Goal: Task Accomplishment & Management: Manage account settings

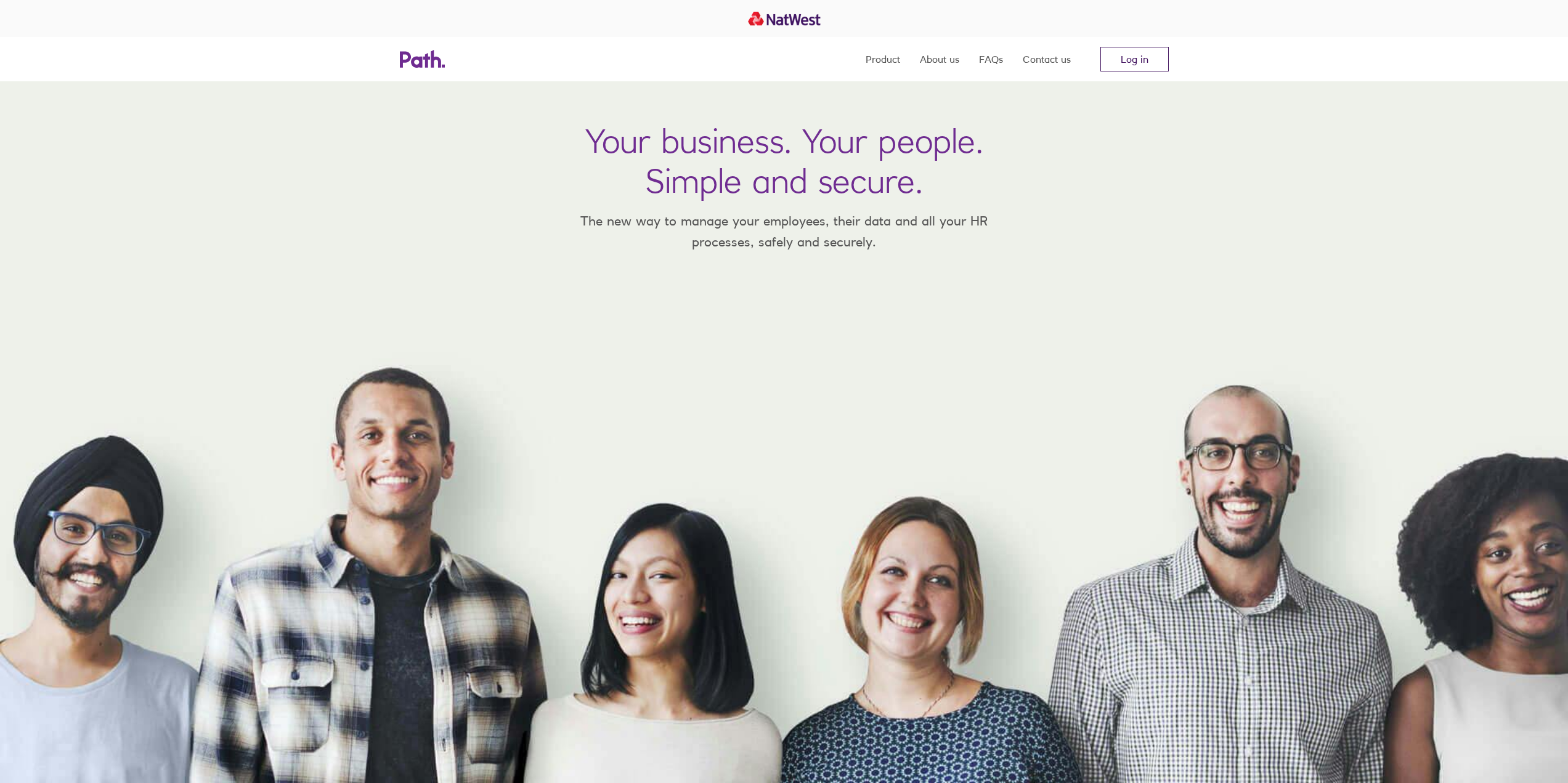
click at [1137, 59] on link "Log in" at bounding box center [1134, 59] width 68 height 24
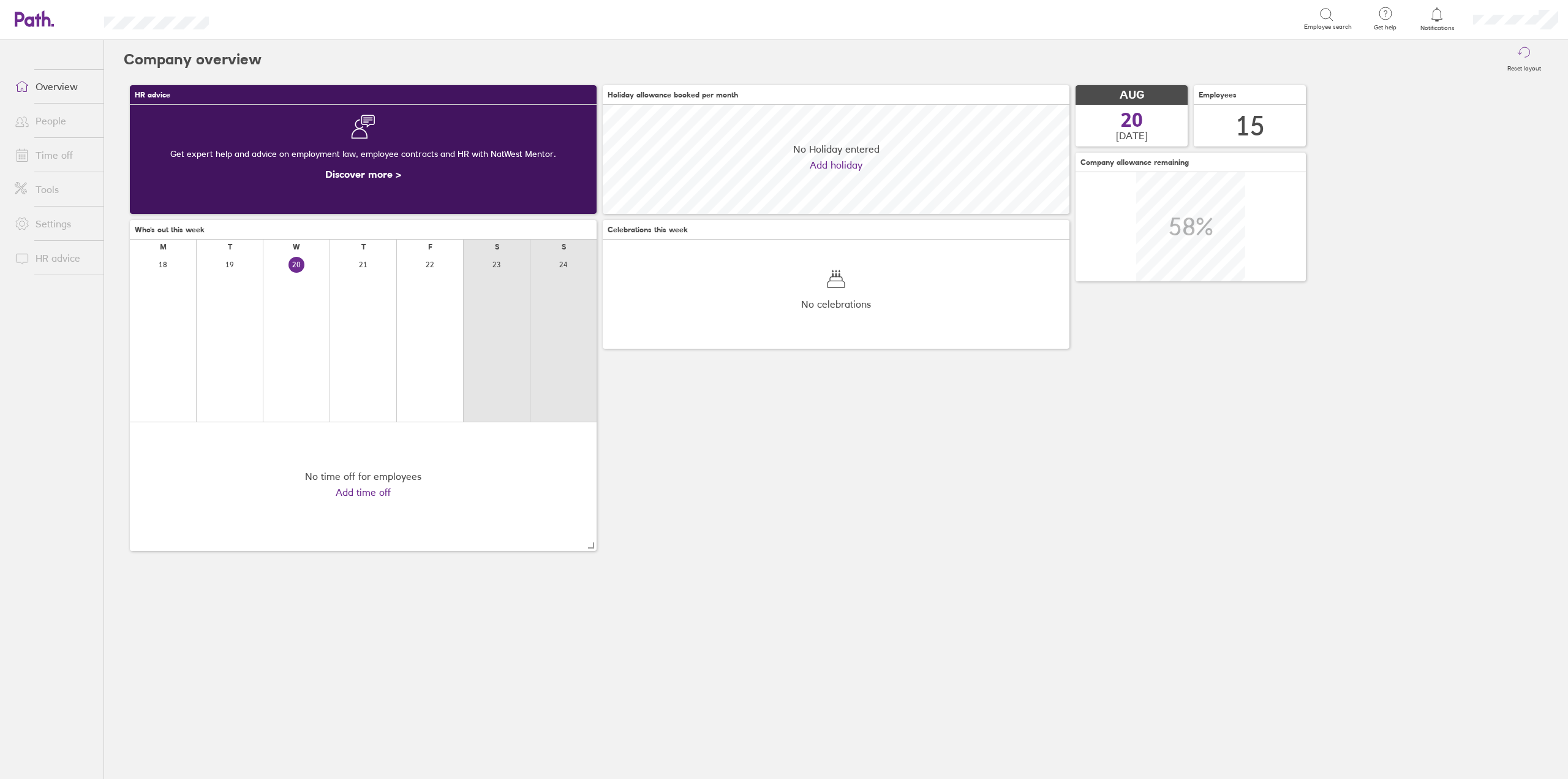
scroll to position [109, 467]
click at [55, 154] on link "Time off" at bounding box center [54, 154] width 98 height 24
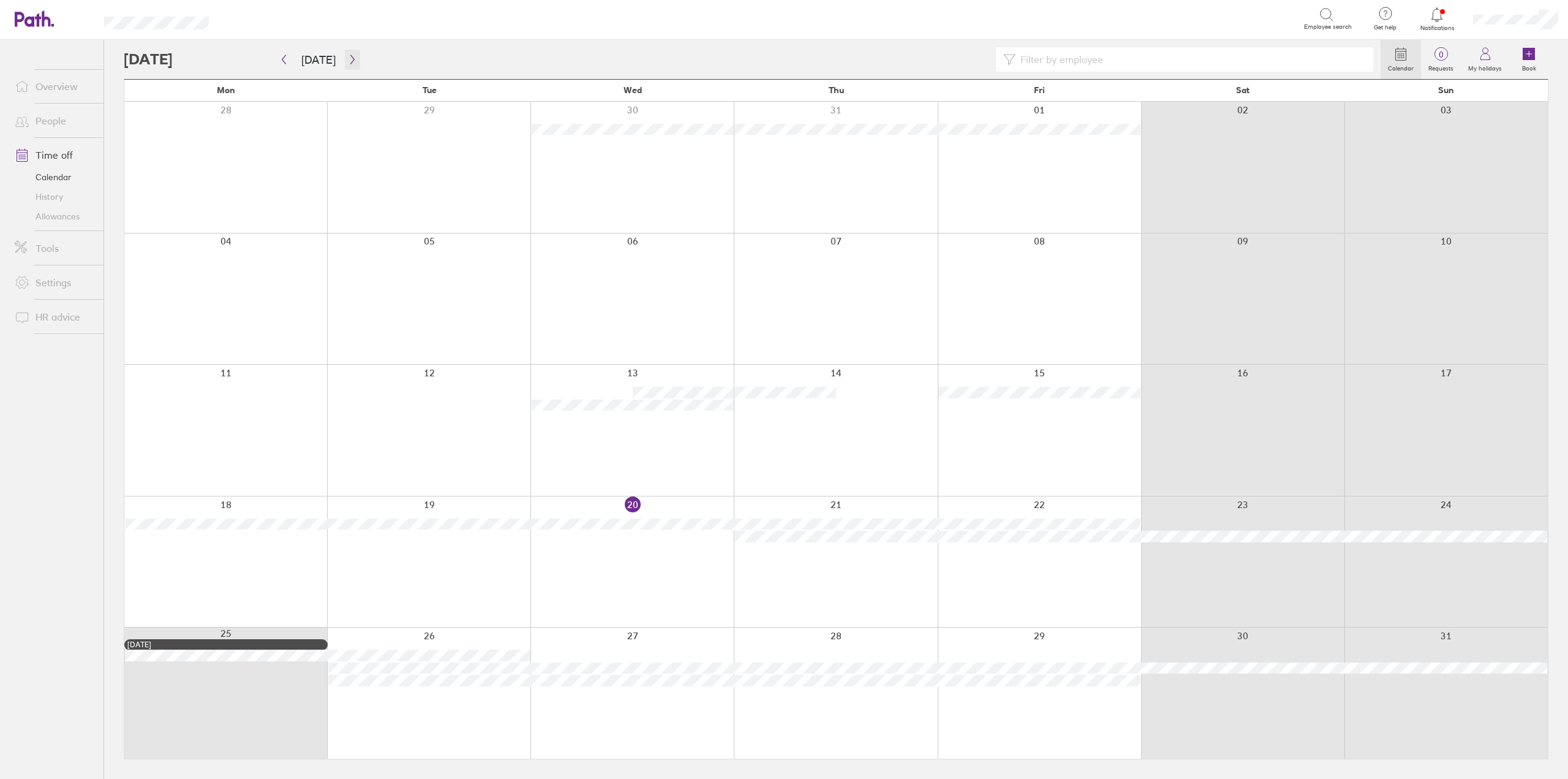
click at [348, 54] on button "button" at bounding box center [352, 60] width 16 height 20
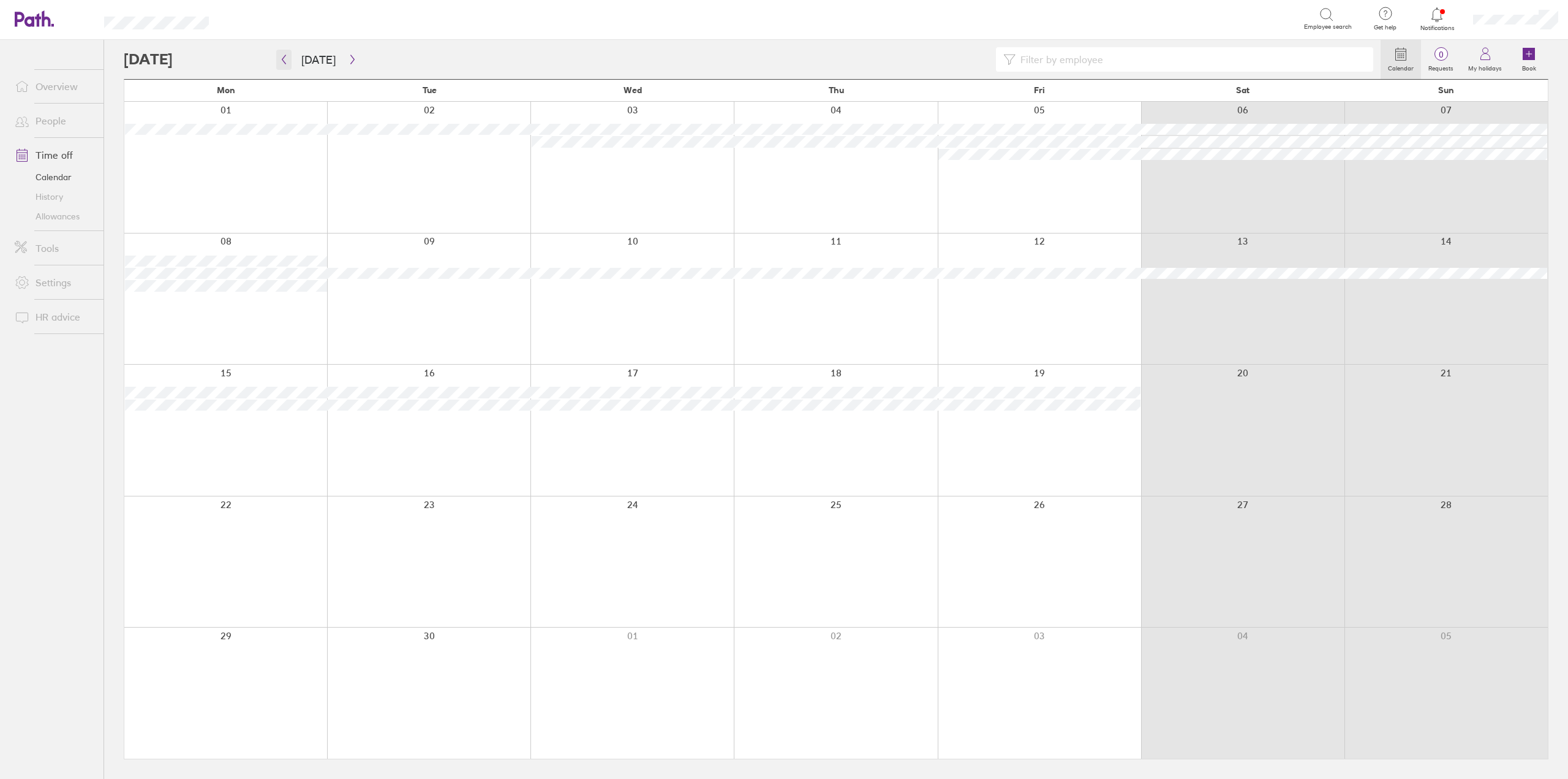
click at [284, 58] on icon "button" at bounding box center [284, 60] width 4 height 9
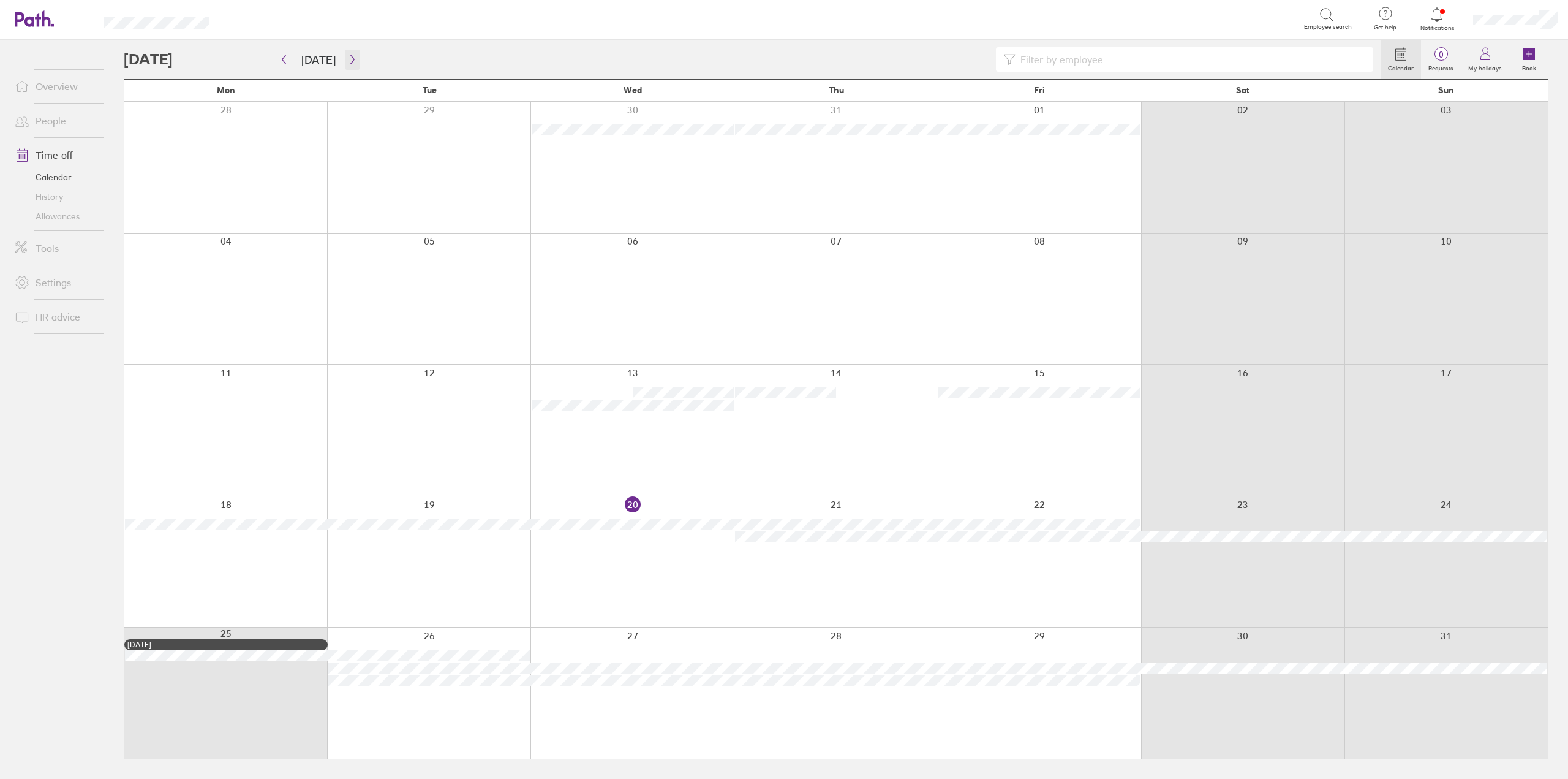
click at [350, 59] on icon "button" at bounding box center [352, 60] width 4 height 9
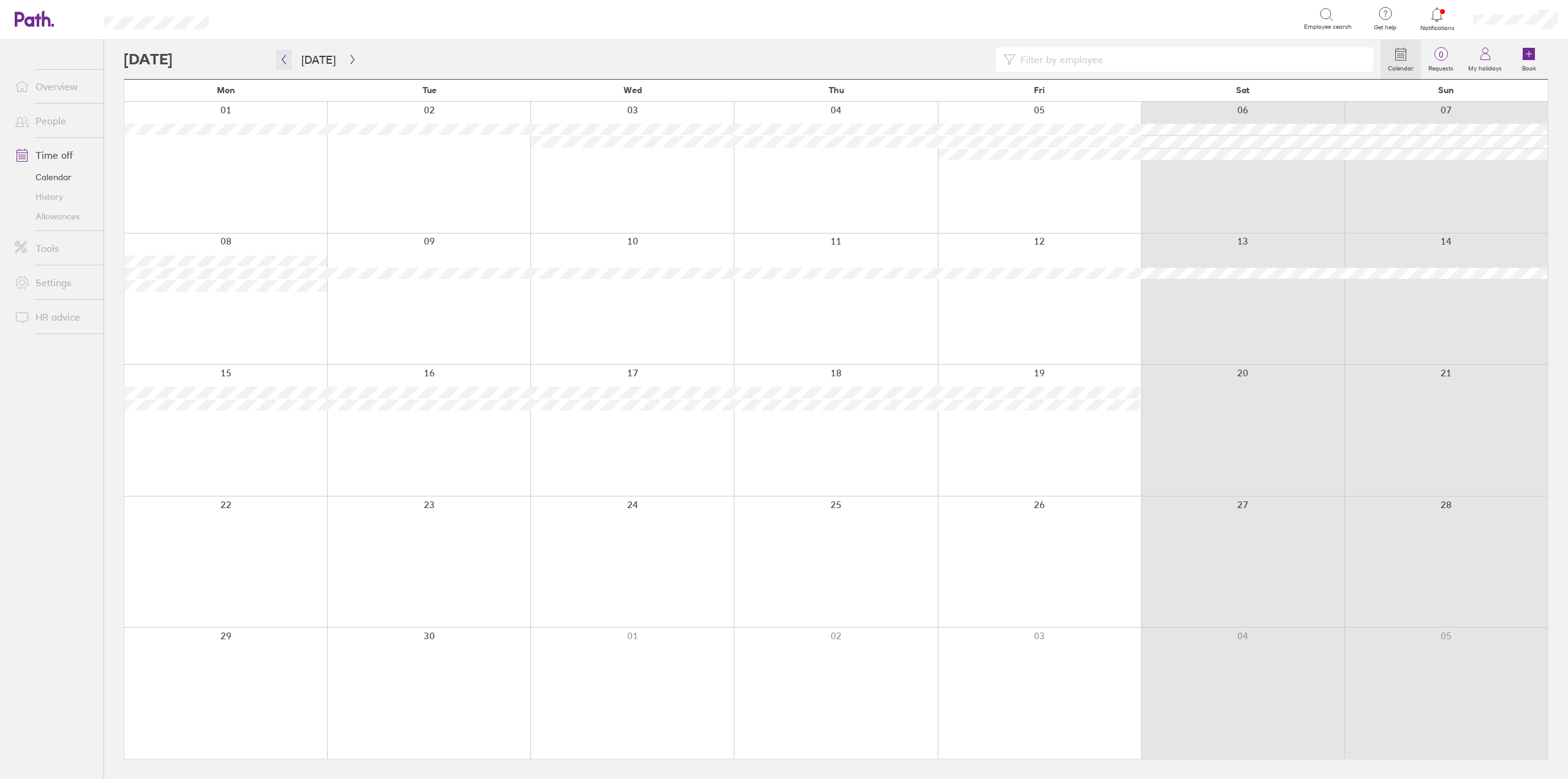
click at [280, 58] on icon "button" at bounding box center [284, 60] width 9 height 10
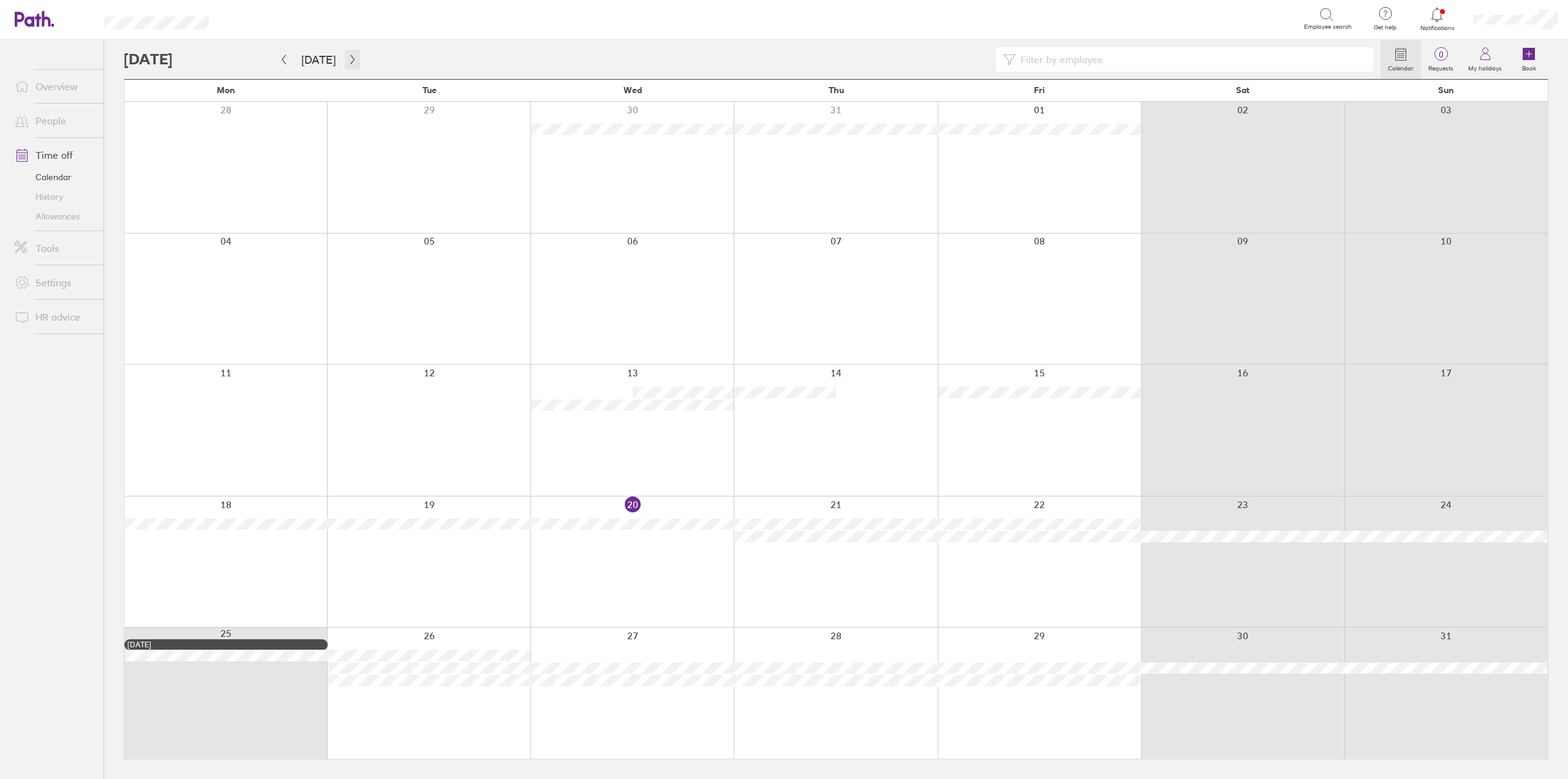
click at [348, 56] on icon "button" at bounding box center [352, 60] width 9 height 10
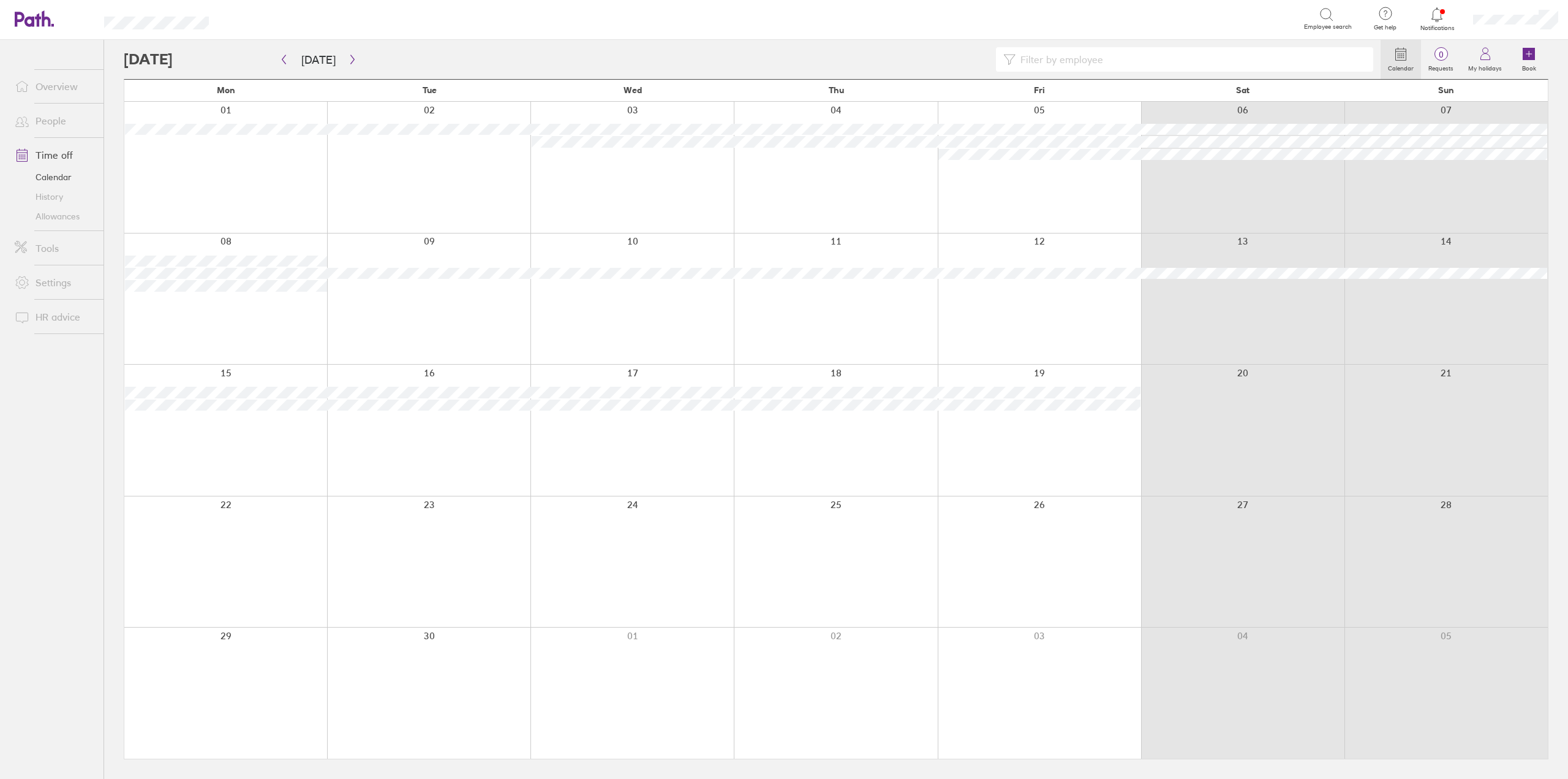
click at [464, 252] on div at bounding box center [428, 299] width 204 height 131
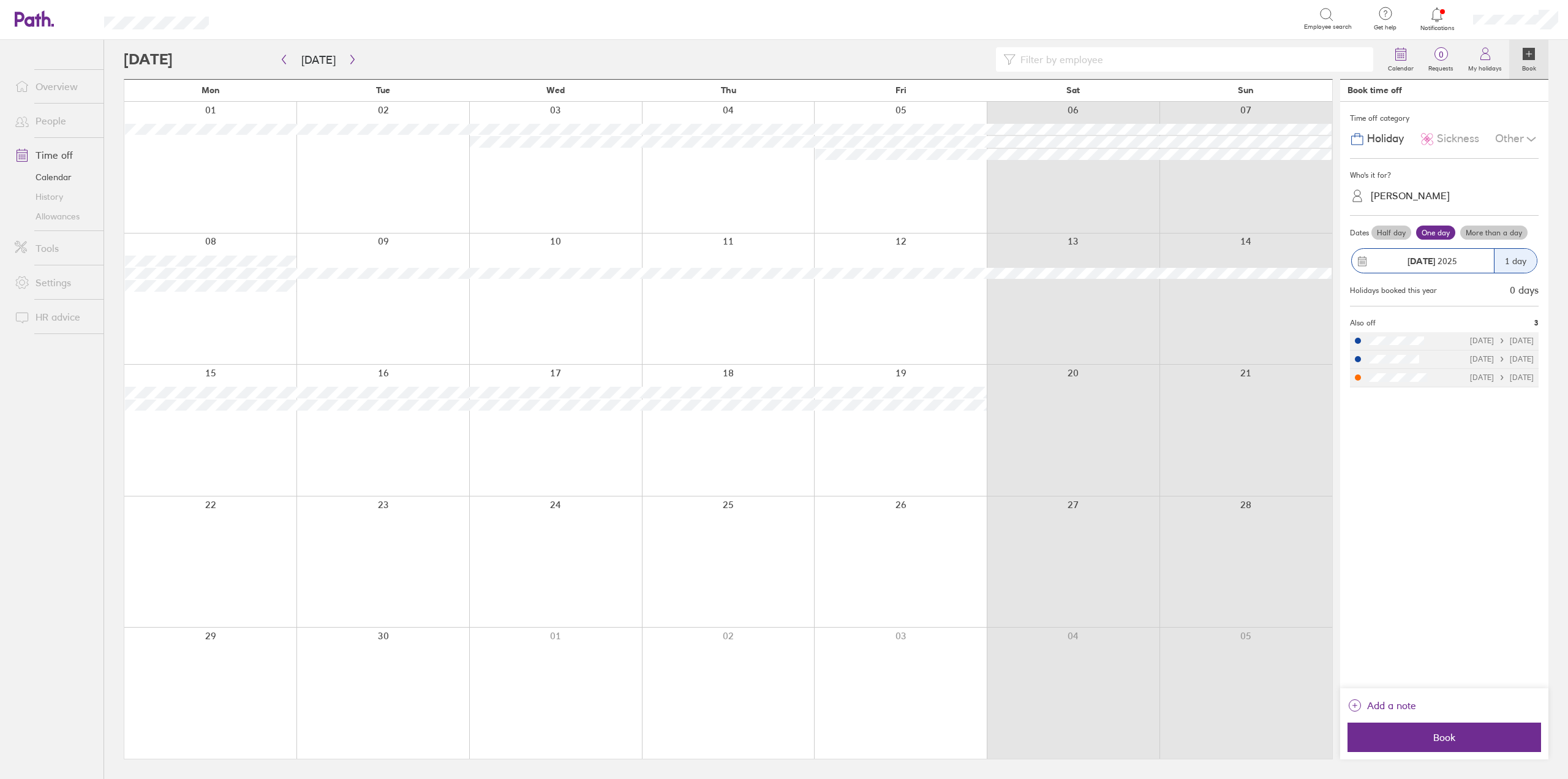
click at [1415, 191] on div "Jamie Stokes" at bounding box center [1410, 196] width 79 height 12
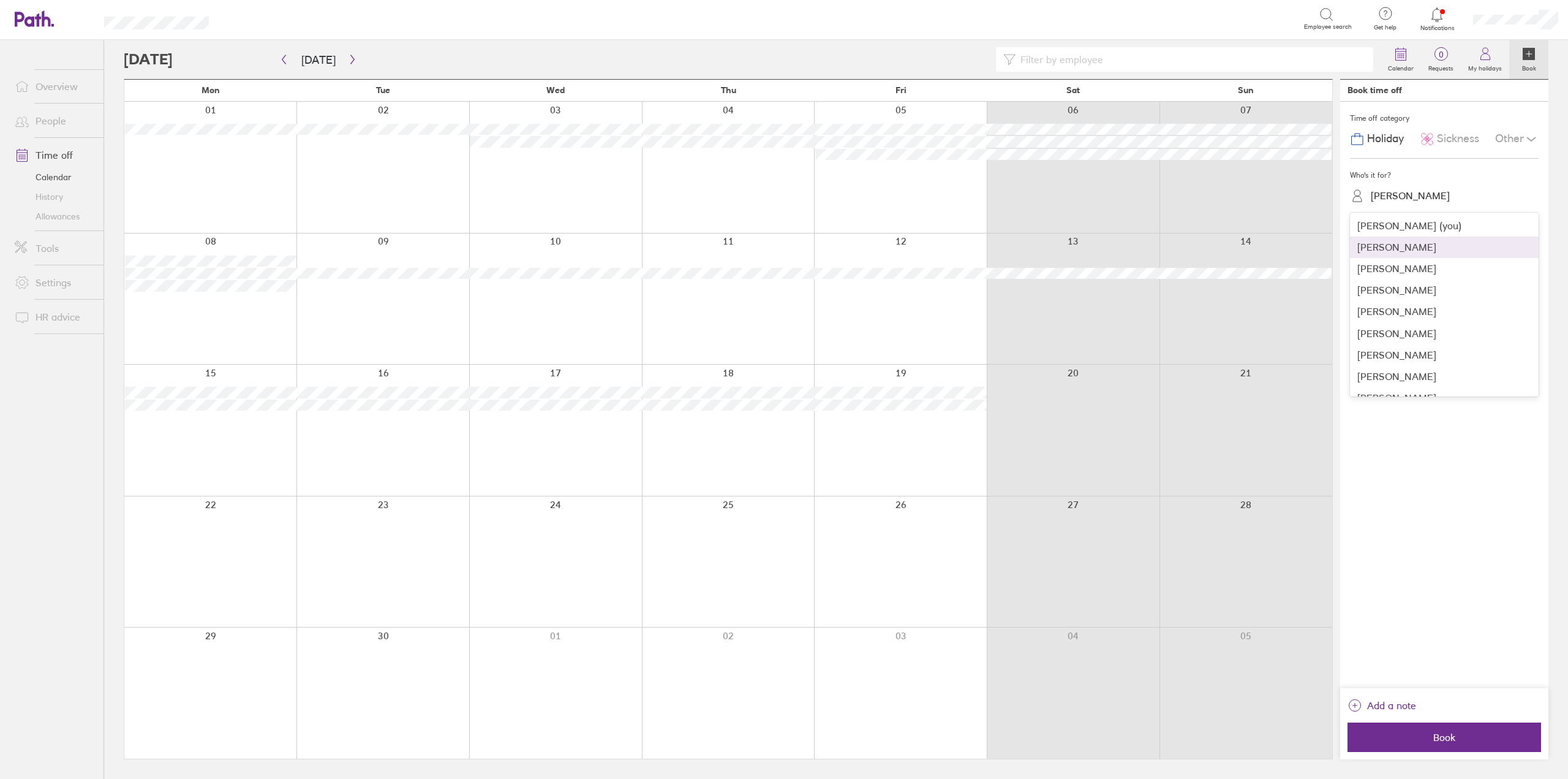
click at [1411, 252] on div "Catherine Hyland" at bounding box center [1444, 247] width 189 height 21
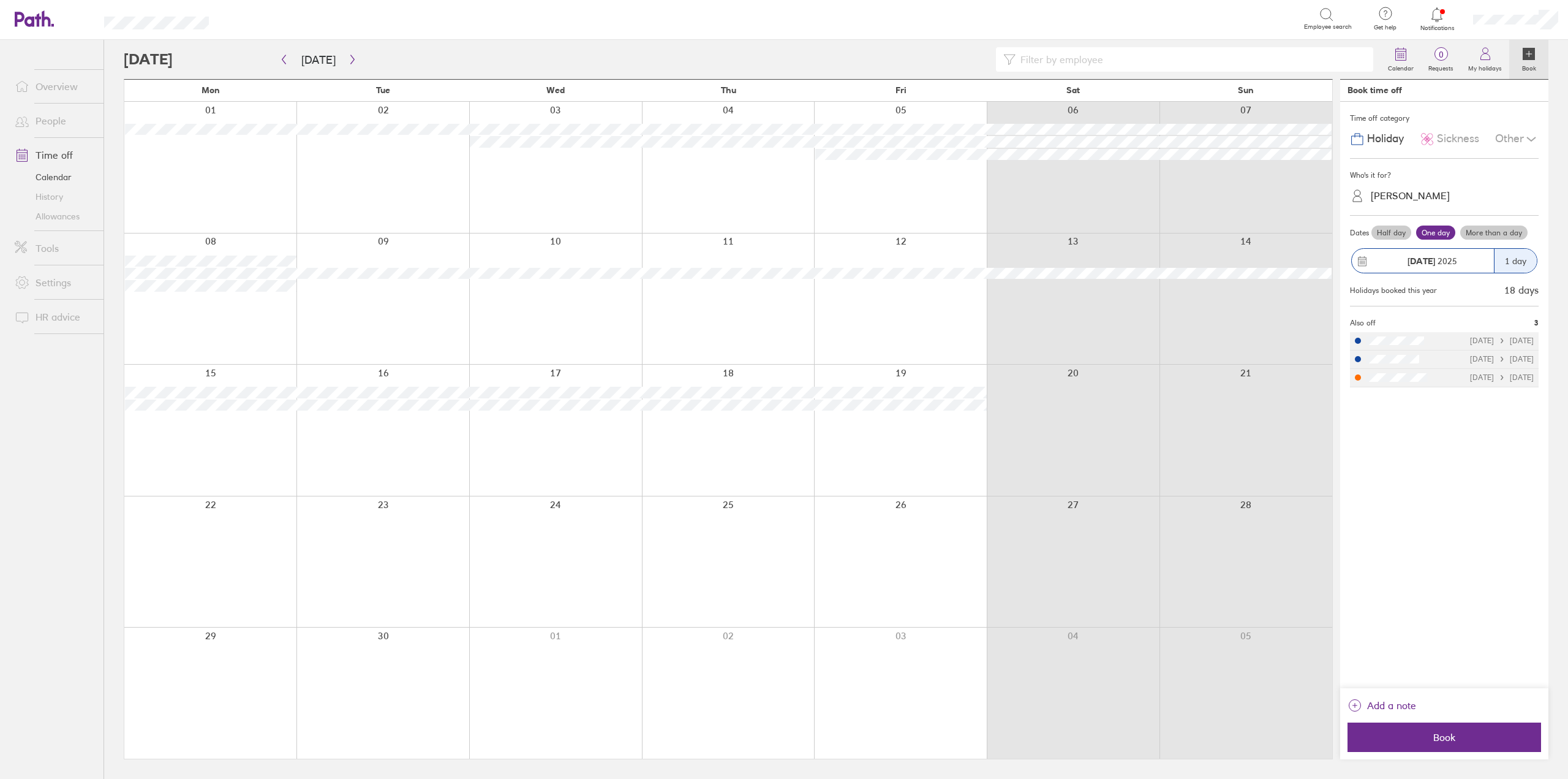
click at [1514, 139] on div "Other" at bounding box center [1517, 139] width 44 height 23
click at [1431, 211] on span "Unpaid leave" at bounding box center [1402, 215] width 65 height 13
click at [1485, 228] on label "More than a day" at bounding box center [1494, 233] width 67 height 15
click at [0, 0] on input "More than a day" at bounding box center [0, 0] width 0 height 0
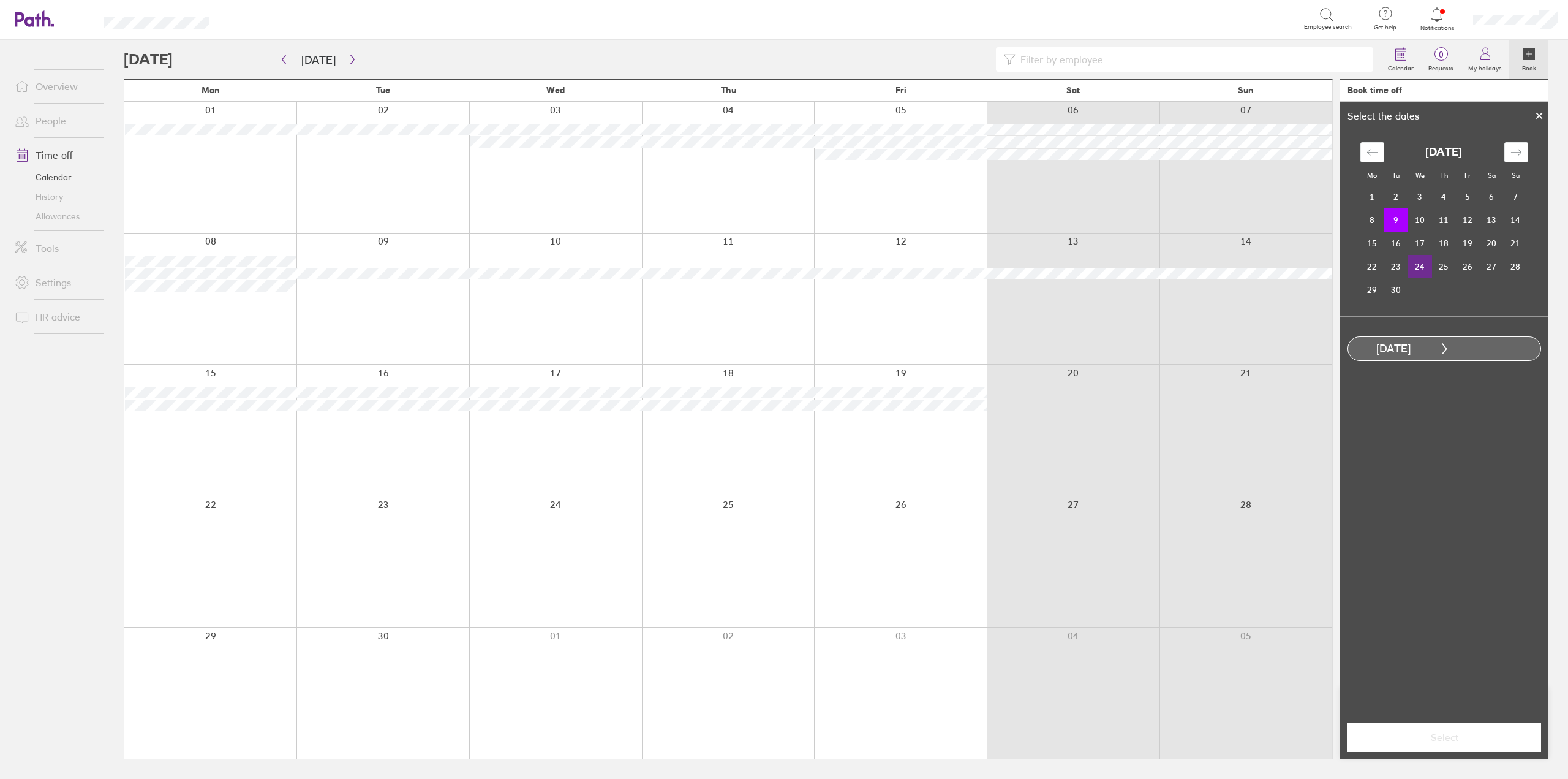
click at [1425, 262] on td "24" at bounding box center [1420, 266] width 24 height 23
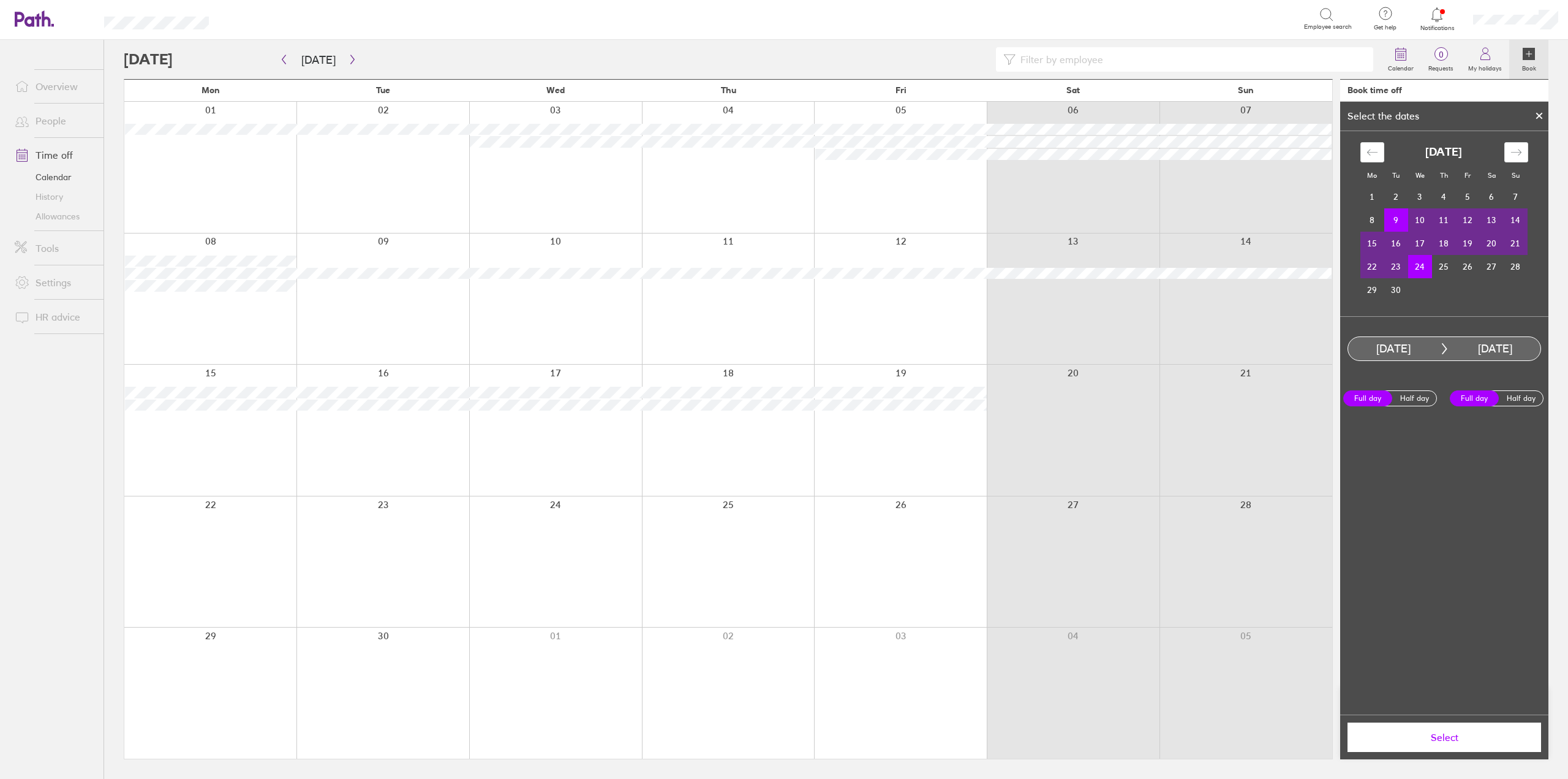
click at [1394, 262] on td "23" at bounding box center [1396, 266] width 24 height 23
click at [1403, 216] on td "9" at bounding box center [1396, 220] width 24 height 23
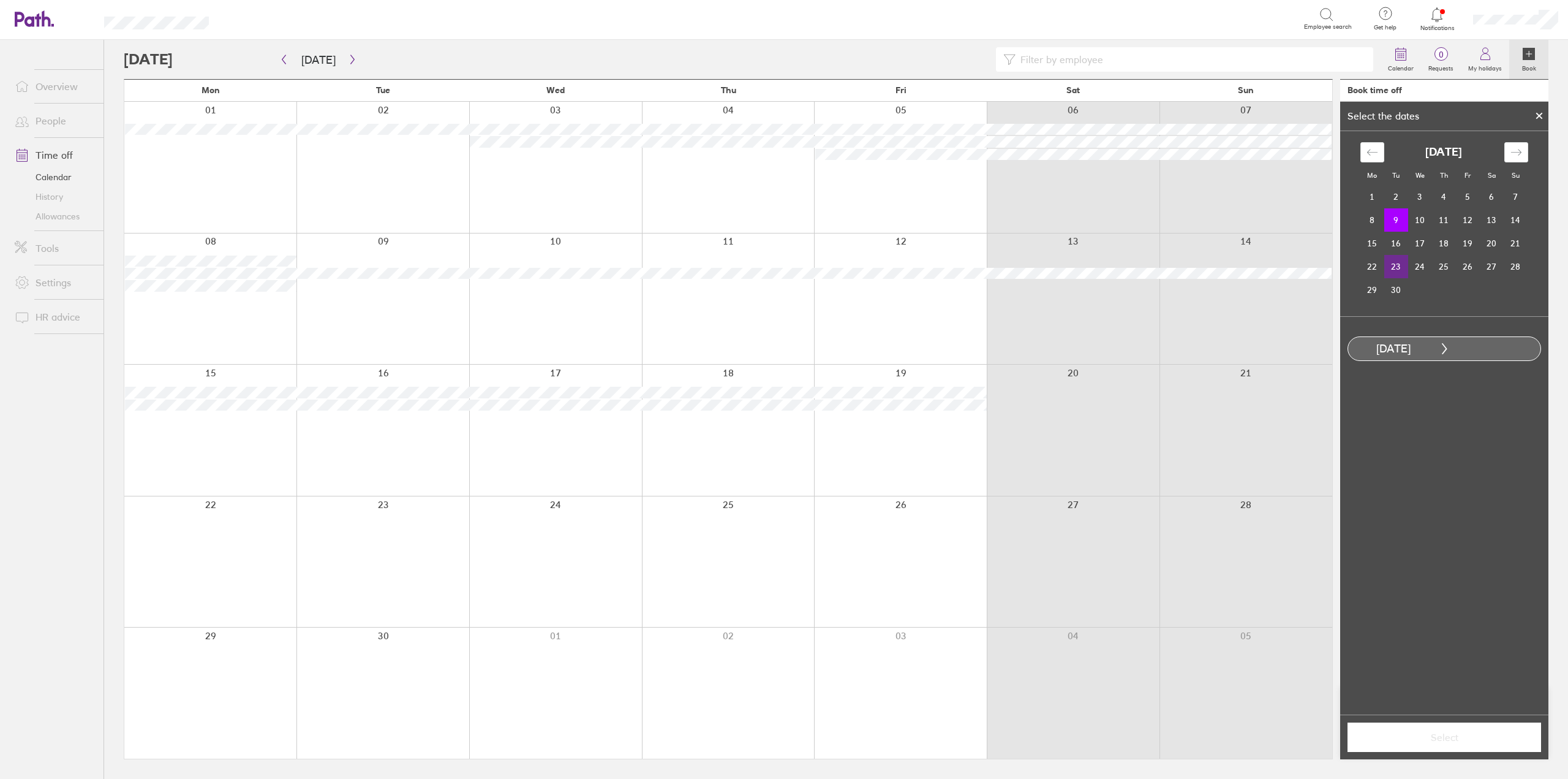
click at [1398, 266] on td "23" at bounding box center [1396, 266] width 24 height 23
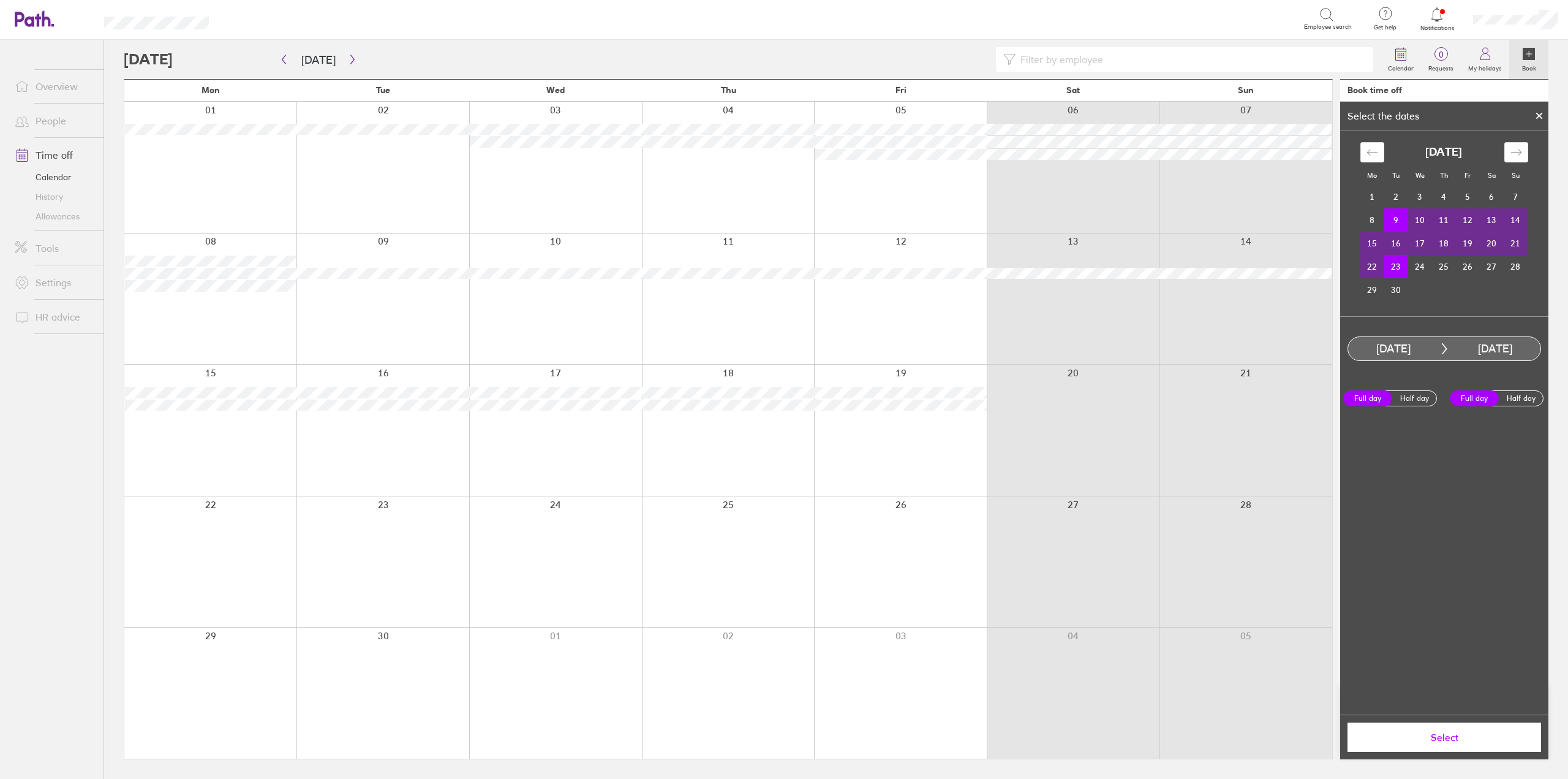
click at [1451, 737] on span "Select" at bounding box center [1444, 737] width 176 height 11
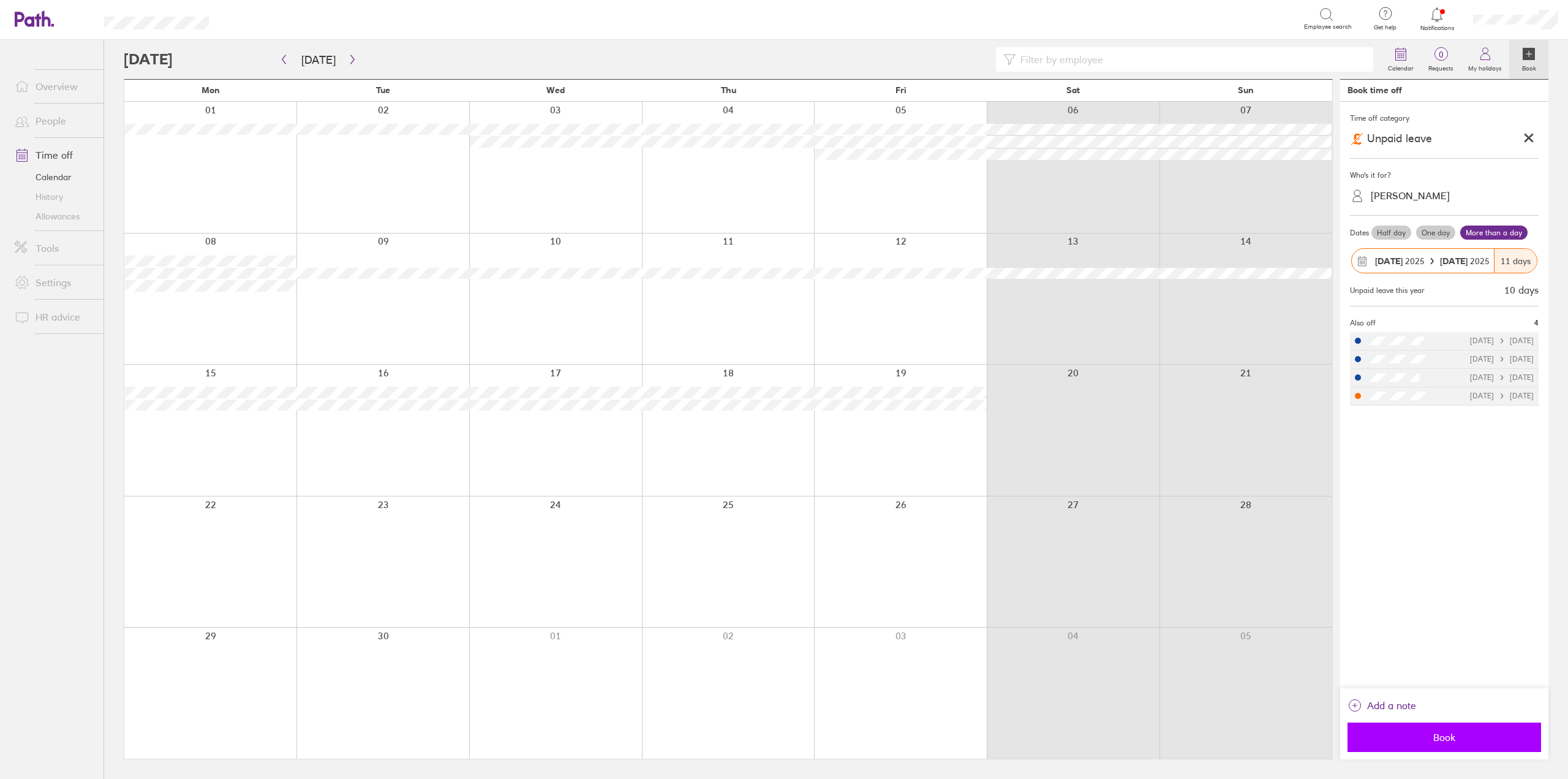
click at [1420, 742] on span "Book" at bounding box center [1444, 737] width 176 height 11
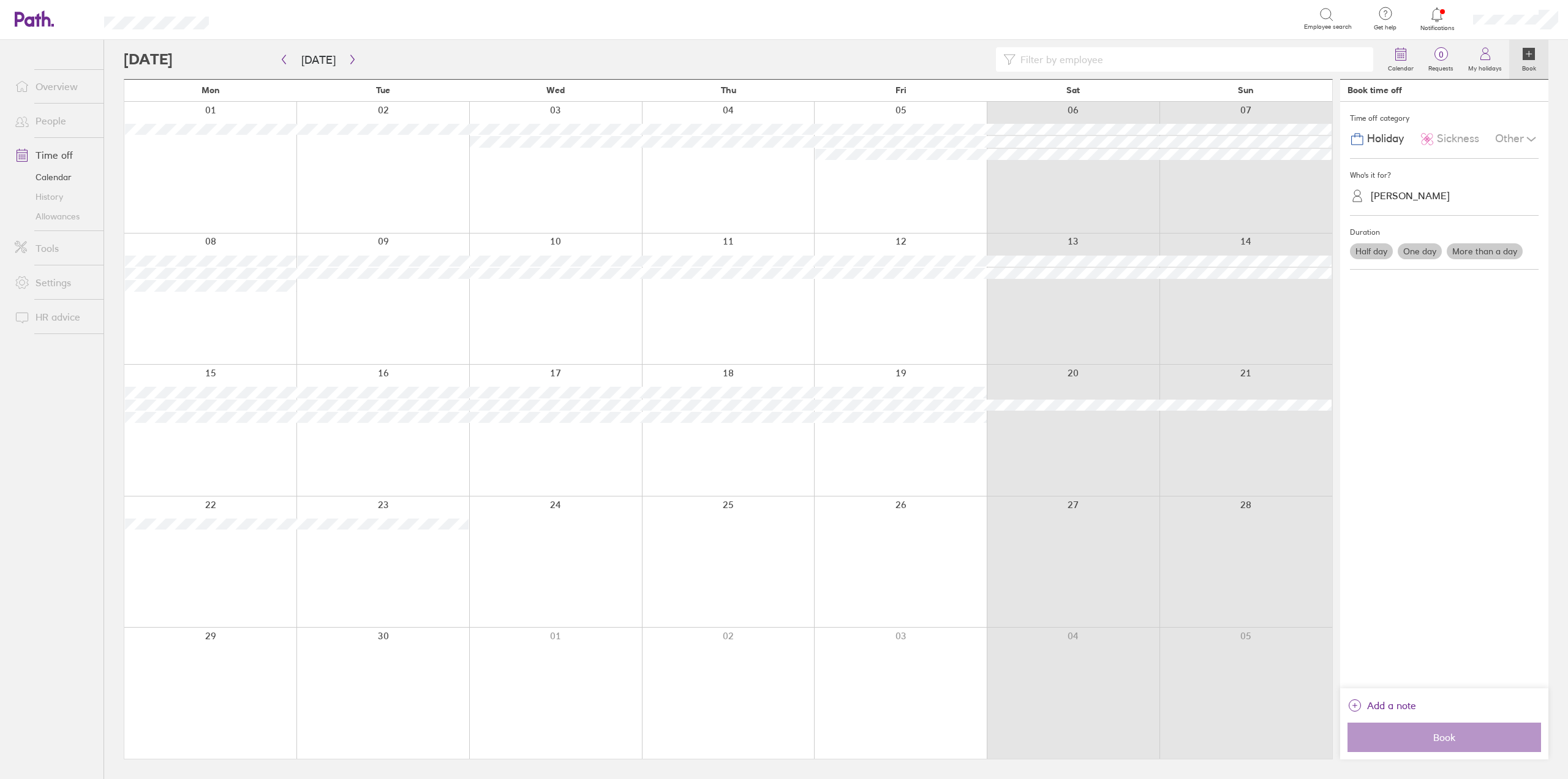
click at [57, 127] on link "People" at bounding box center [54, 120] width 98 height 24
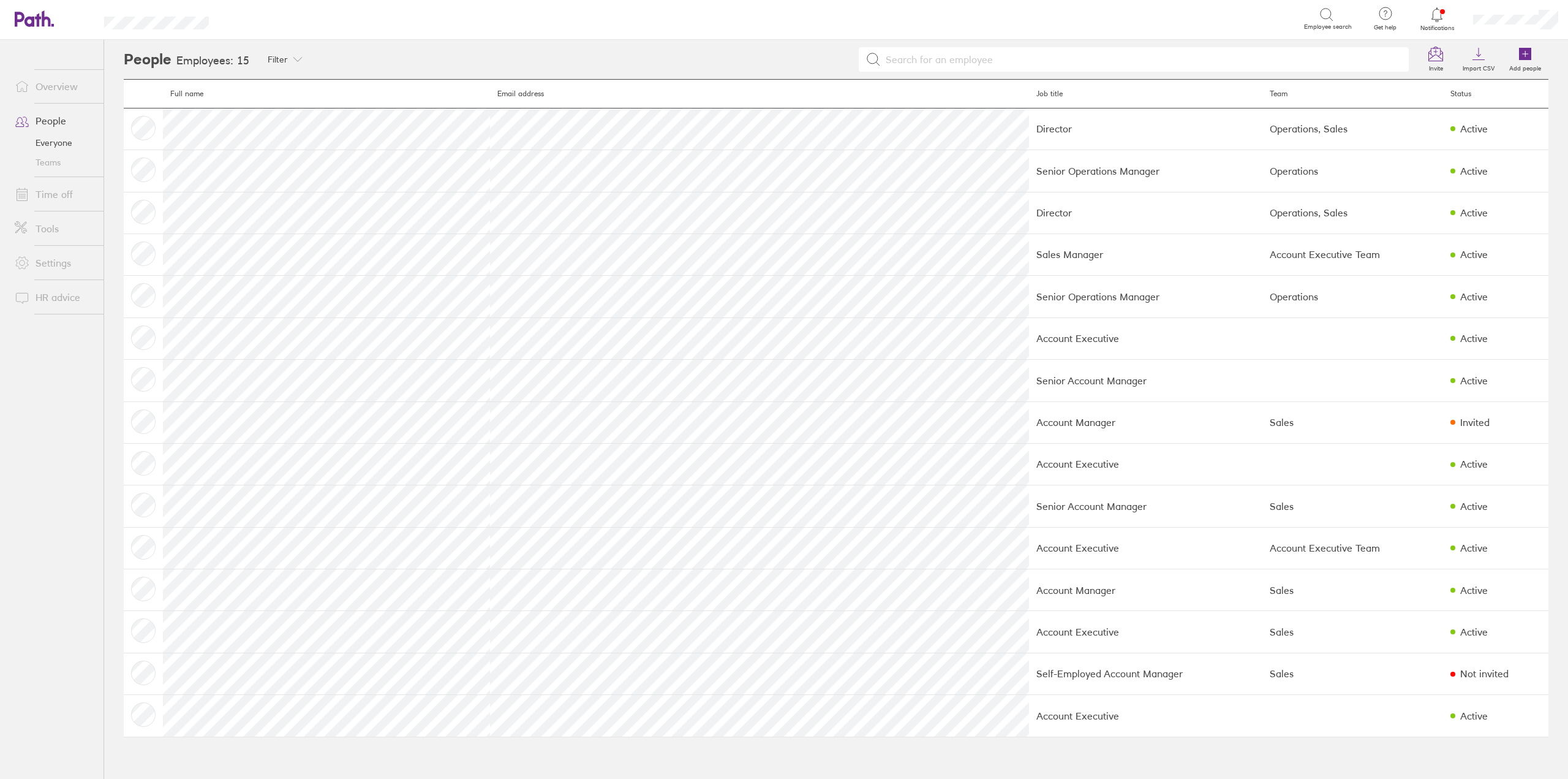
click at [54, 183] on link "Time off" at bounding box center [54, 194] width 98 height 24
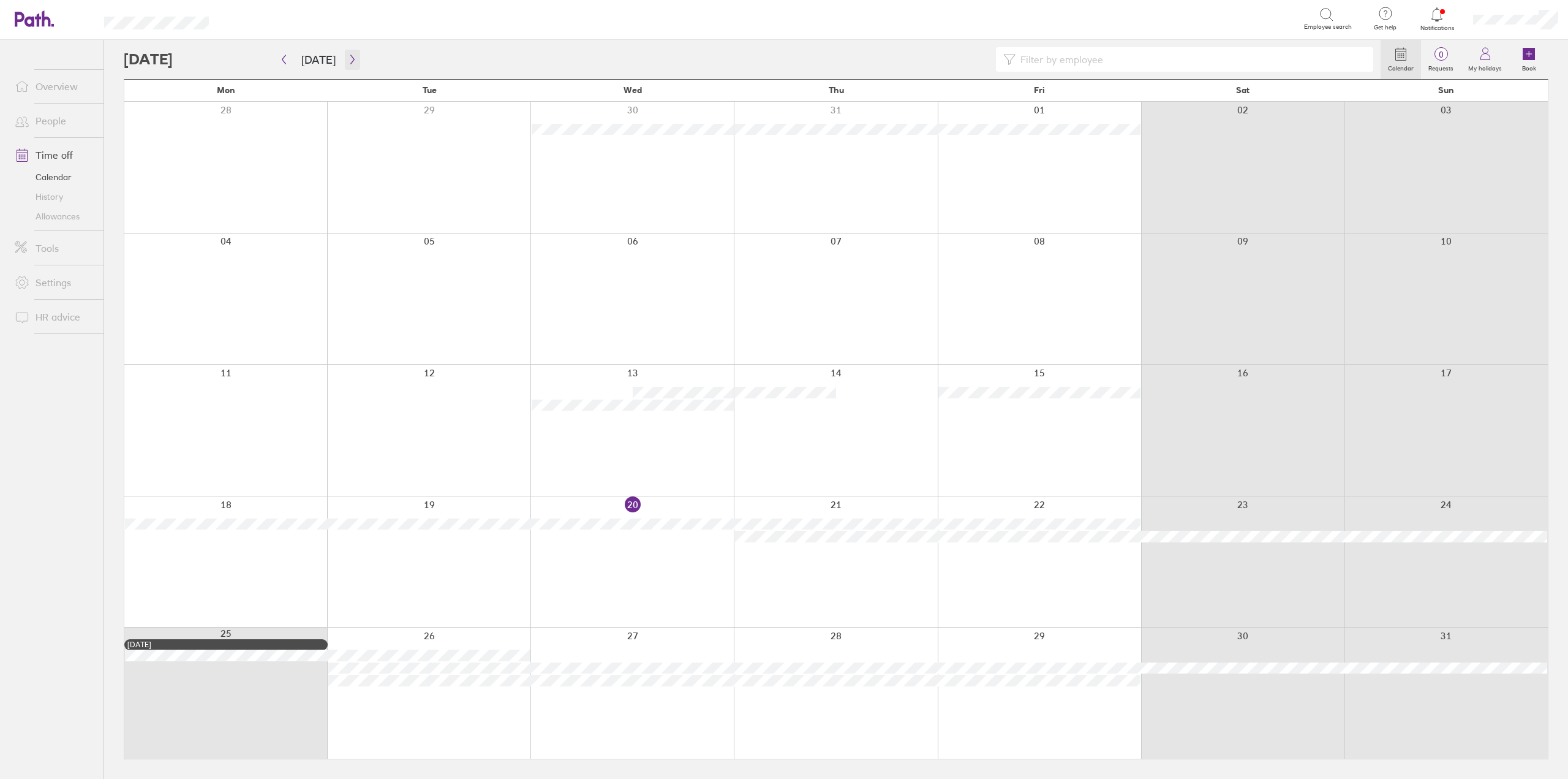
click at [350, 57] on icon "button" at bounding box center [352, 60] width 4 height 9
